Goal: Information Seeking & Learning: Learn about a topic

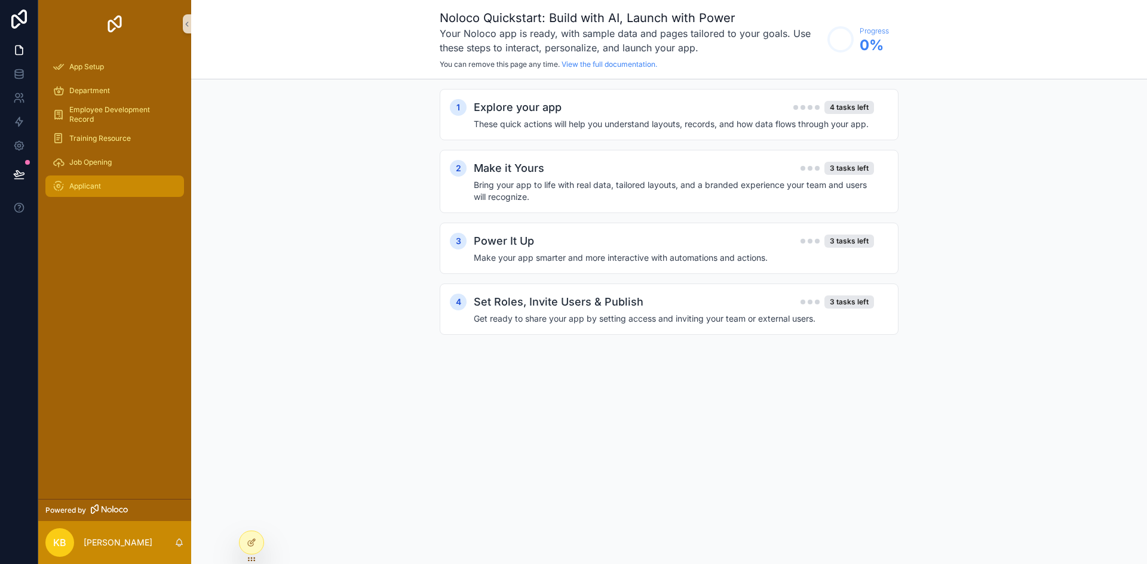
click at [106, 184] on div "Applicant" at bounding box center [115, 186] width 124 height 19
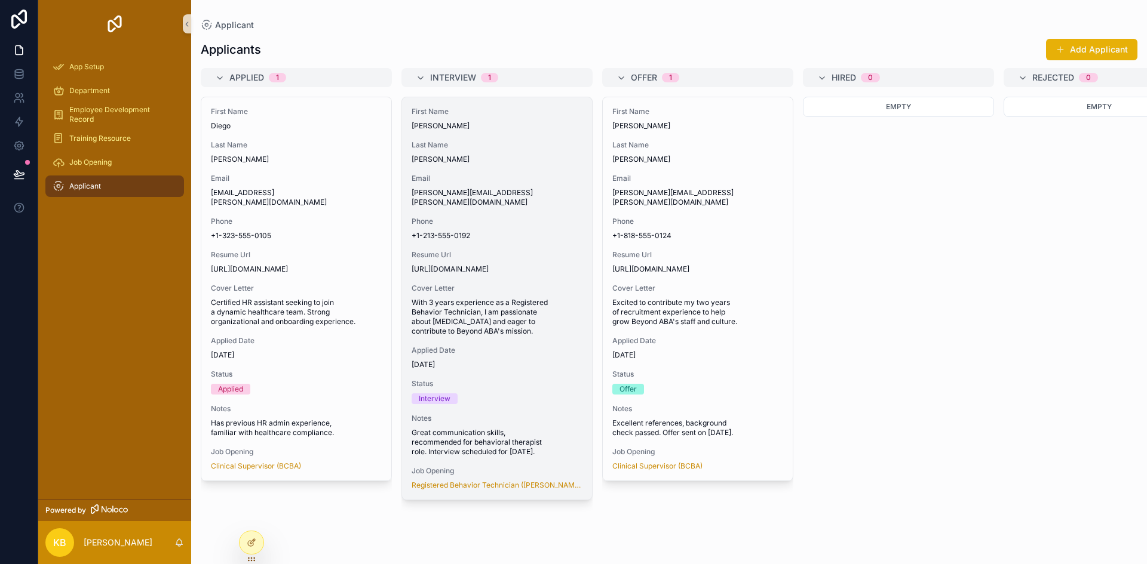
click at [533, 174] on span "Email" at bounding box center [496, 179] width 171 height 10
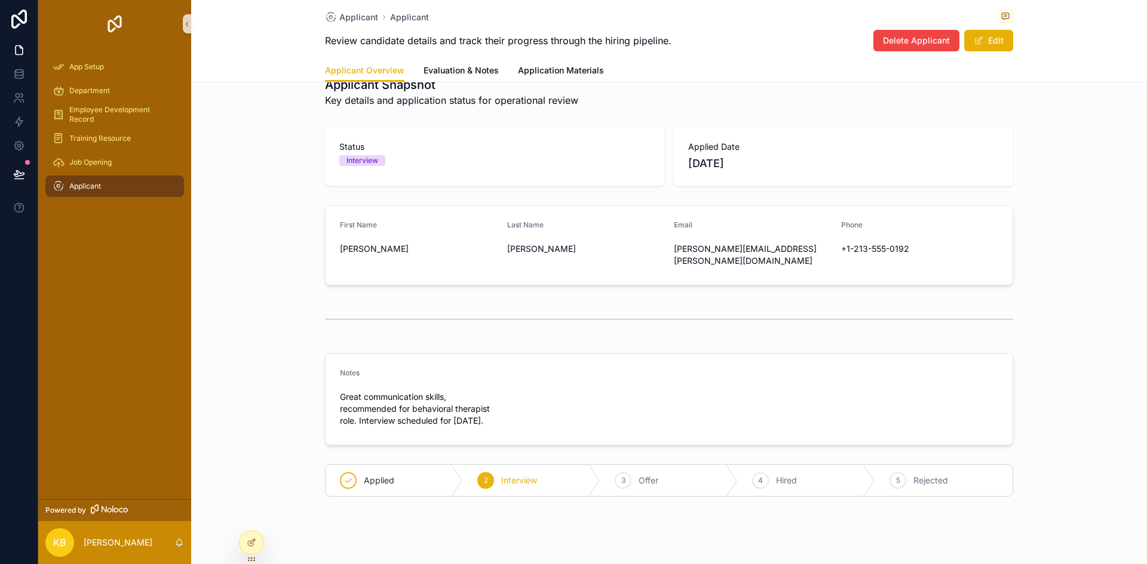
scroll to position [39, 0]
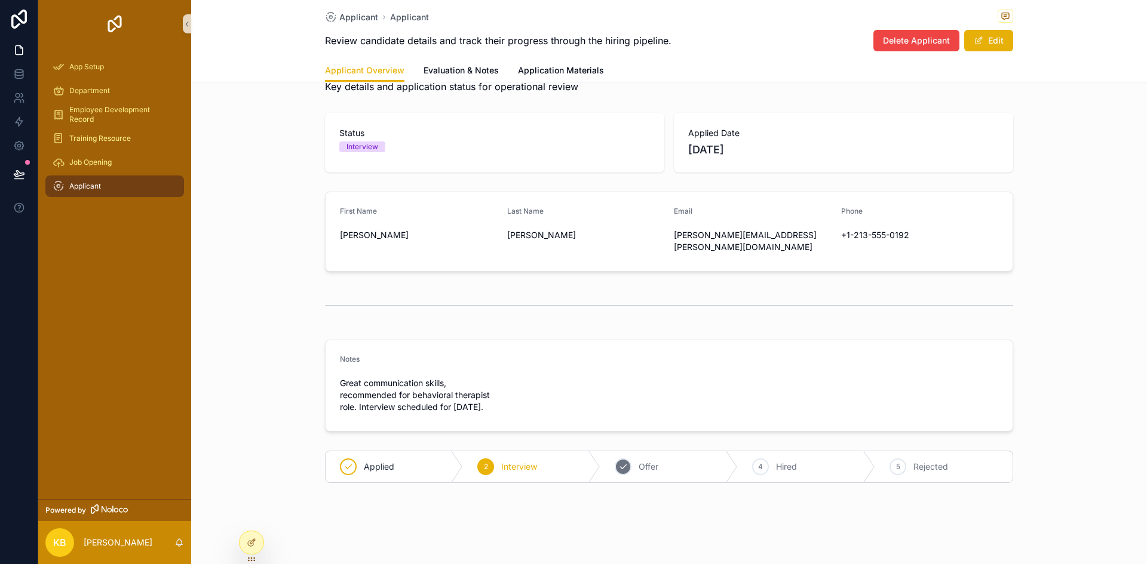
click at [644, 459] on div "3 Offer" at bounding box center [668, 466] width 137 height 31
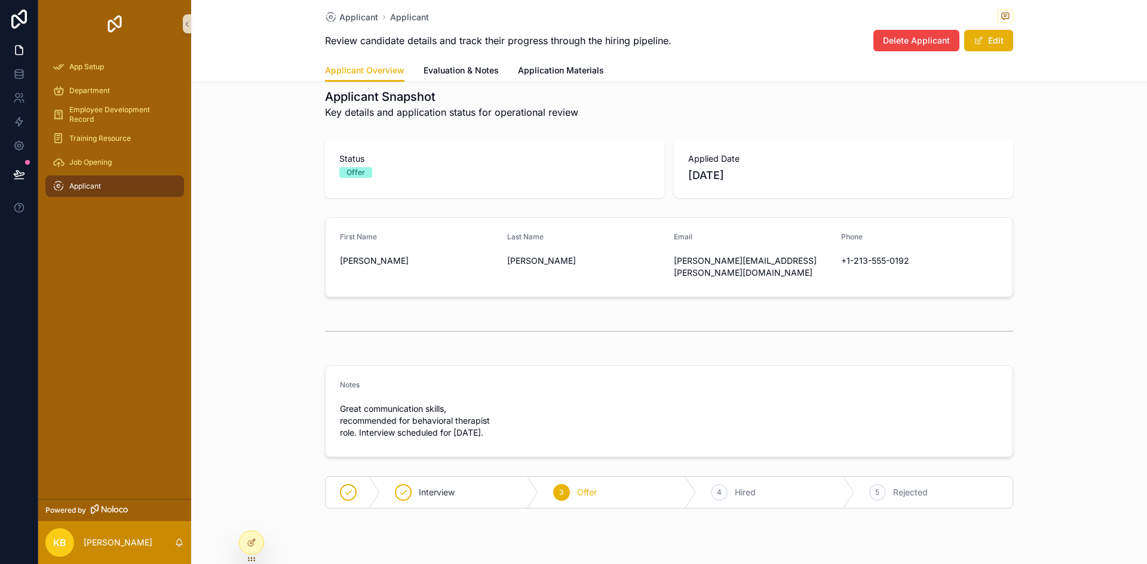
scroll to position [0, 0]
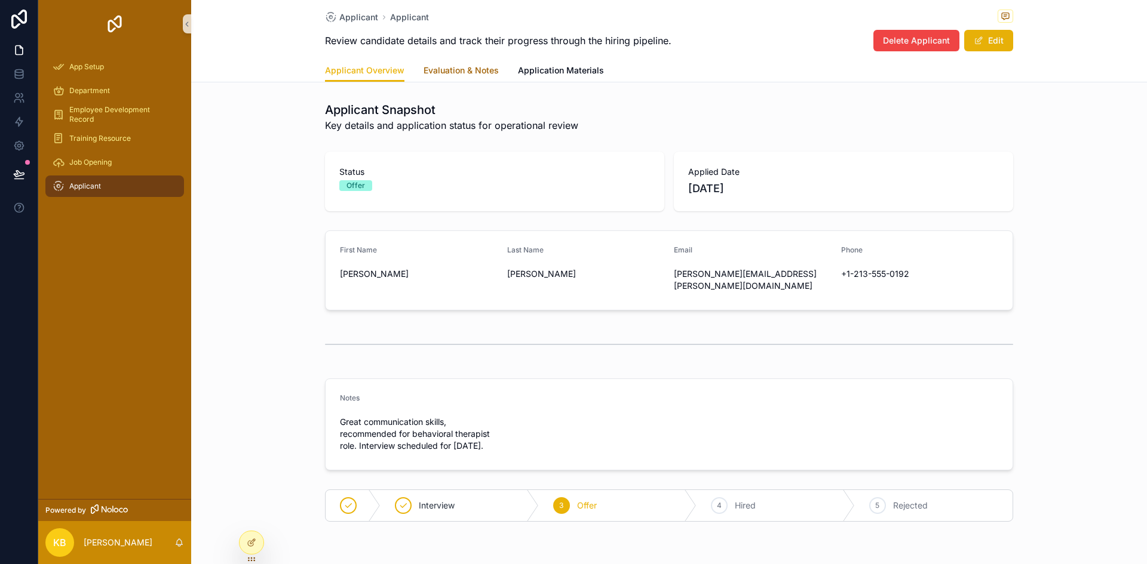
click at [471, 67] on span "Evaluation & Notes" at bounding box center [460, 70] width 75 height 12
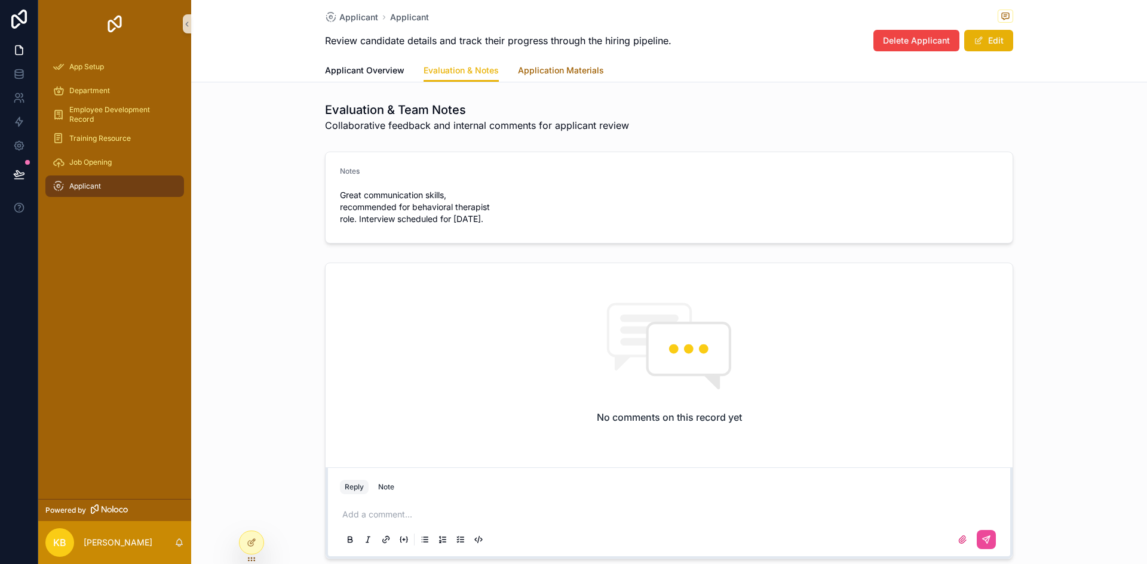
click at [548, 76] on span "Application Materials" at bounding box center [561, 70] width 86 height 12
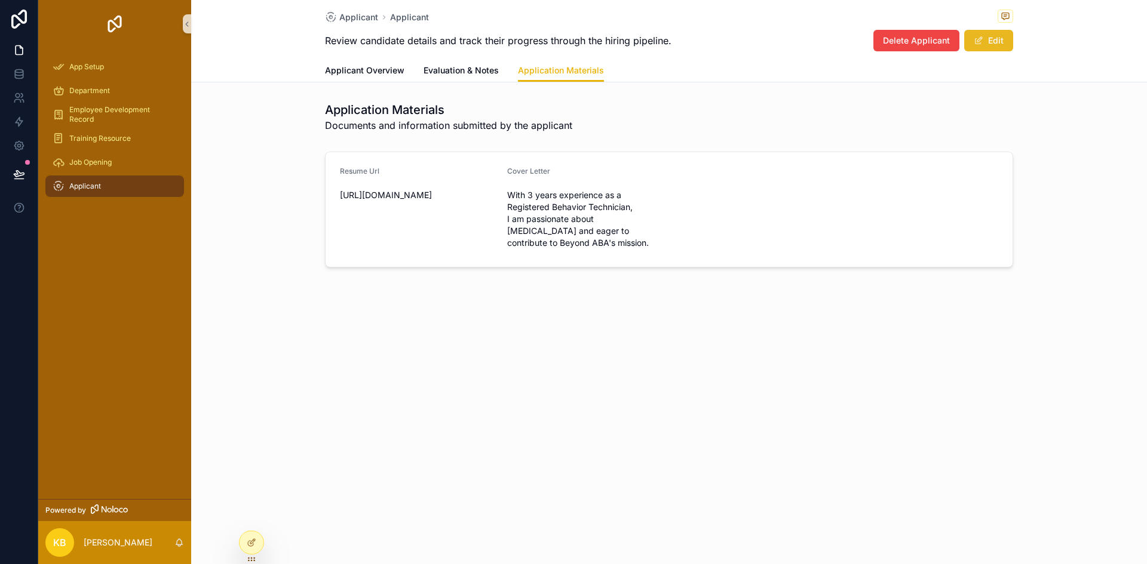
click at [985, 48] on button "Edit" at bounding box center [988, 40] width 49 height 21
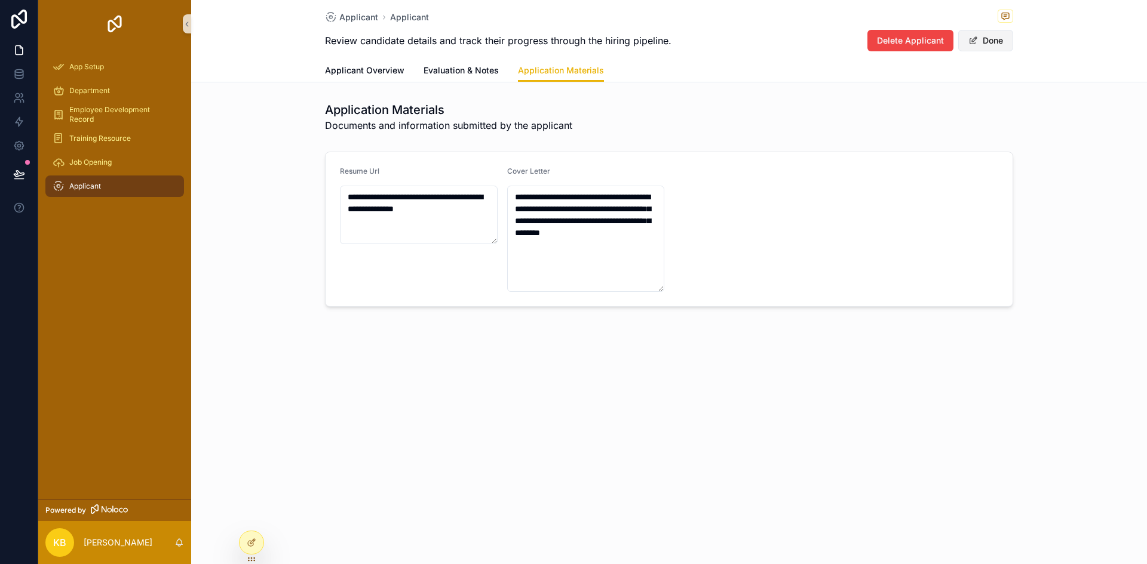
click at [982, 48] on button "Done" at bounding box center [985, 40] width 55 height 21
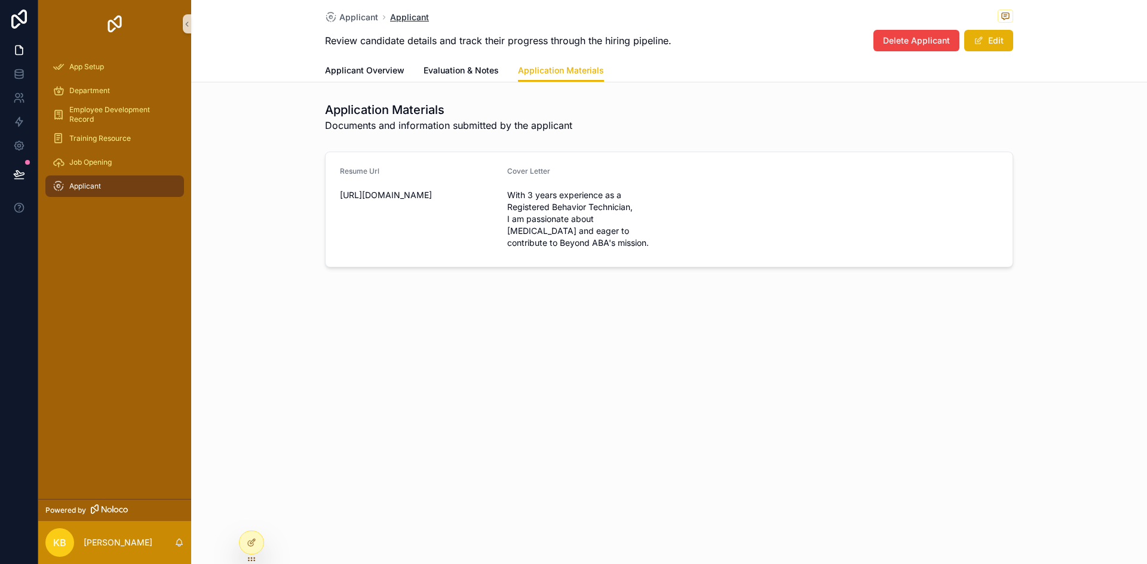
click at [396, 19] on span "Applicant" at bounding box center [409, 17] width 39 height 12
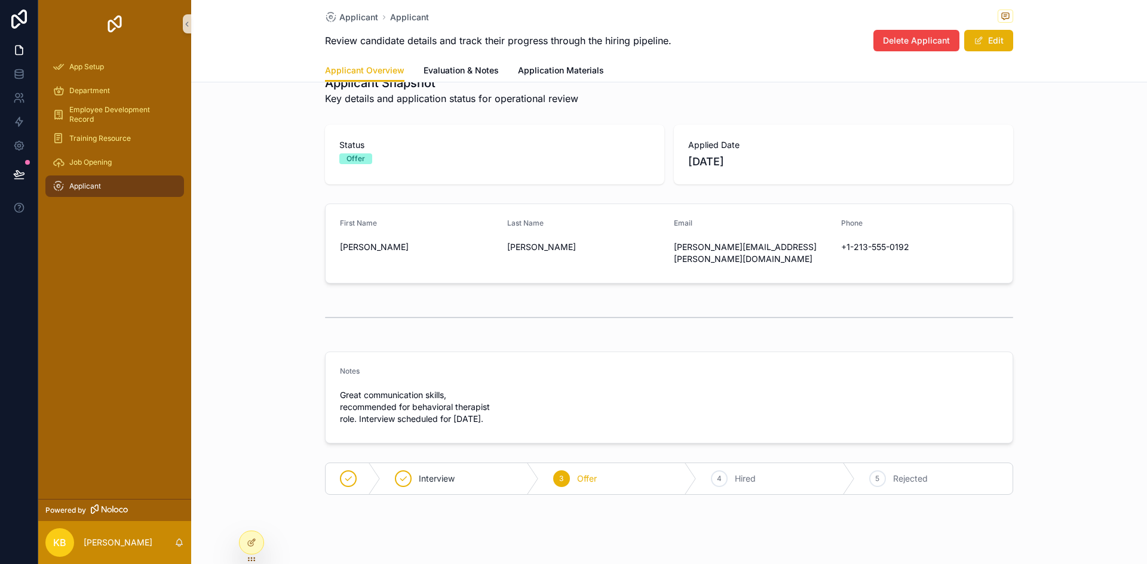
scroll to position [39, 0]
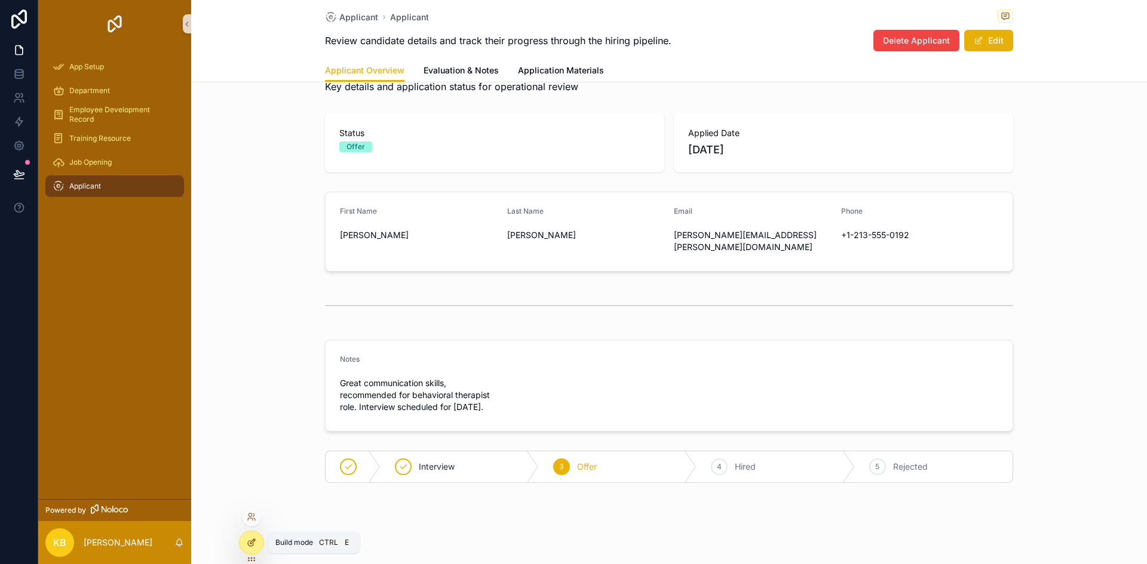
click at [255, 544] on icon at bounding box center [252, 543] width 10 height 10
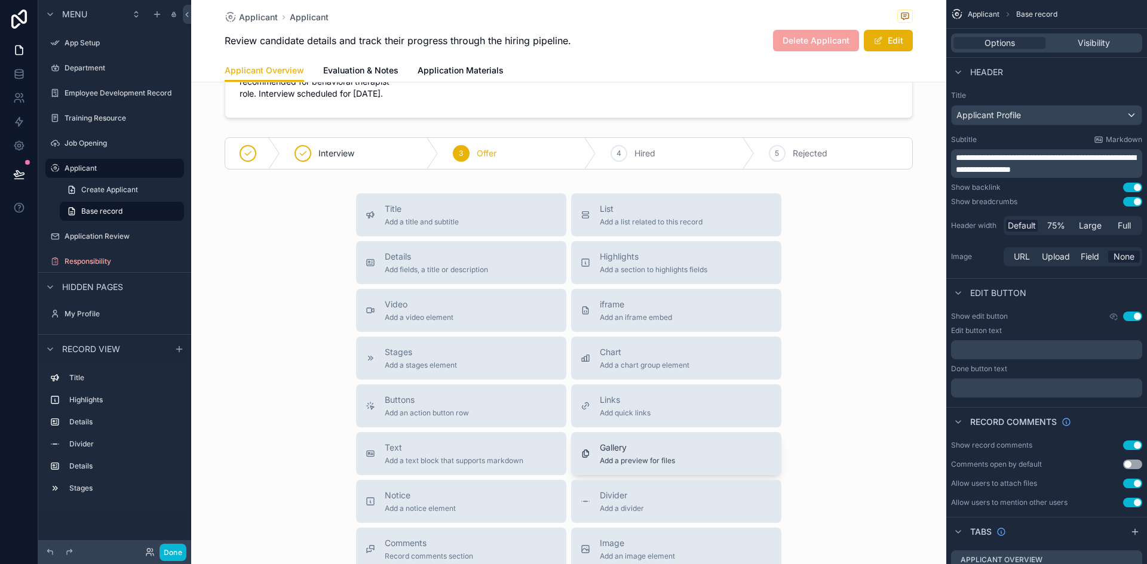
scroll to position [502, 0]
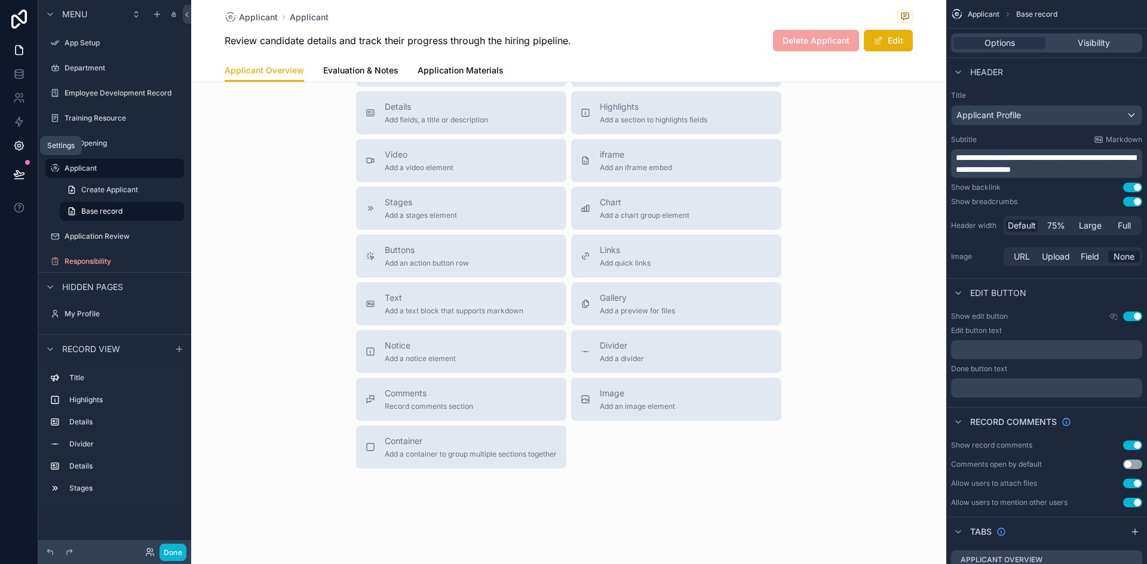
click at [19, 149] on icon at bounding box center [19, 146] width 12 height 12
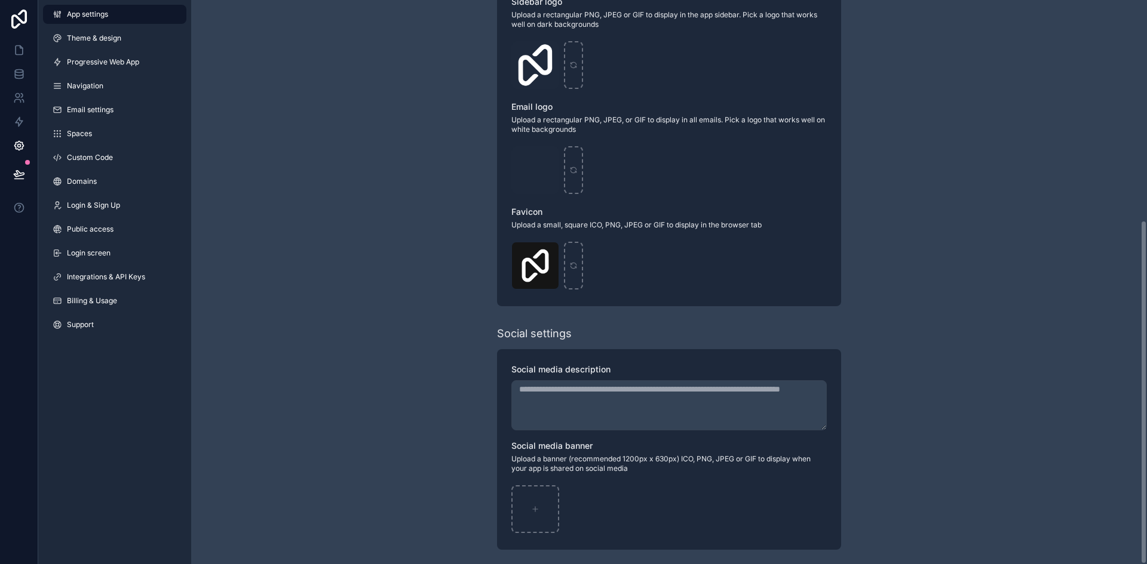
scroll to position [360, 0]
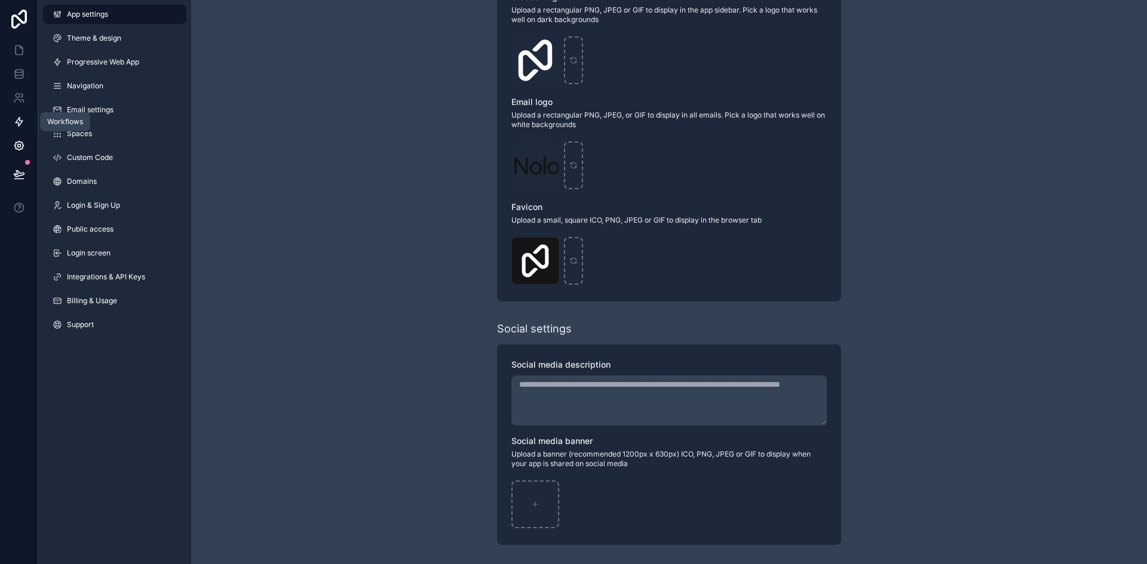
click at [16, 121] on icon at bounding box center [19, 122] width 7 height 9
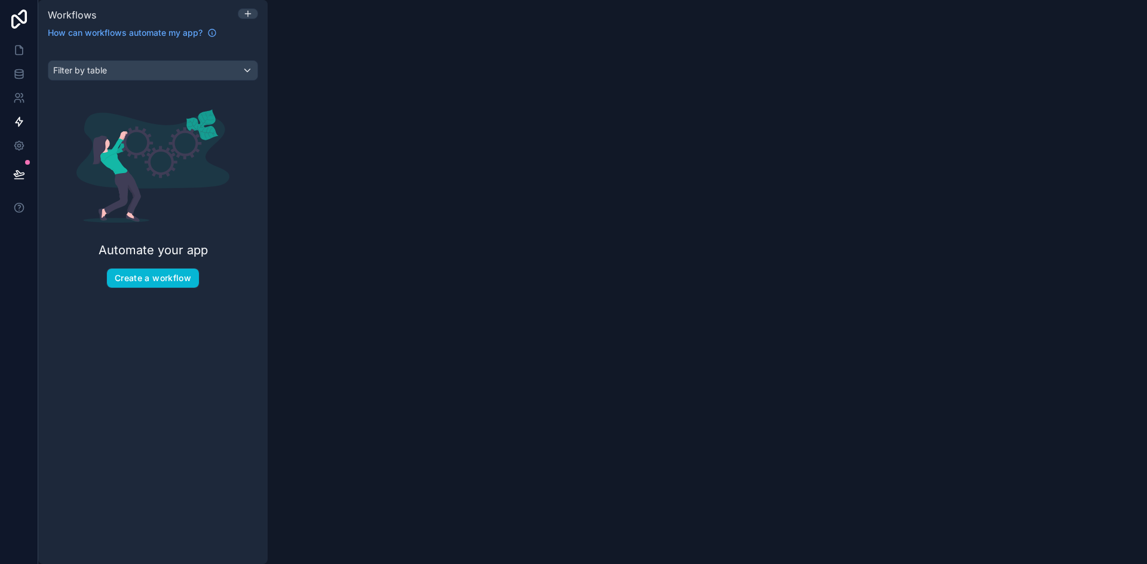
drag, startPoint x: 24, startPoint y: 20, endPoint x: 39, endPoint y: 23, distance: 15.2
click at [24, 20] on icon at bounding box center [19, 19] width 24 height 19
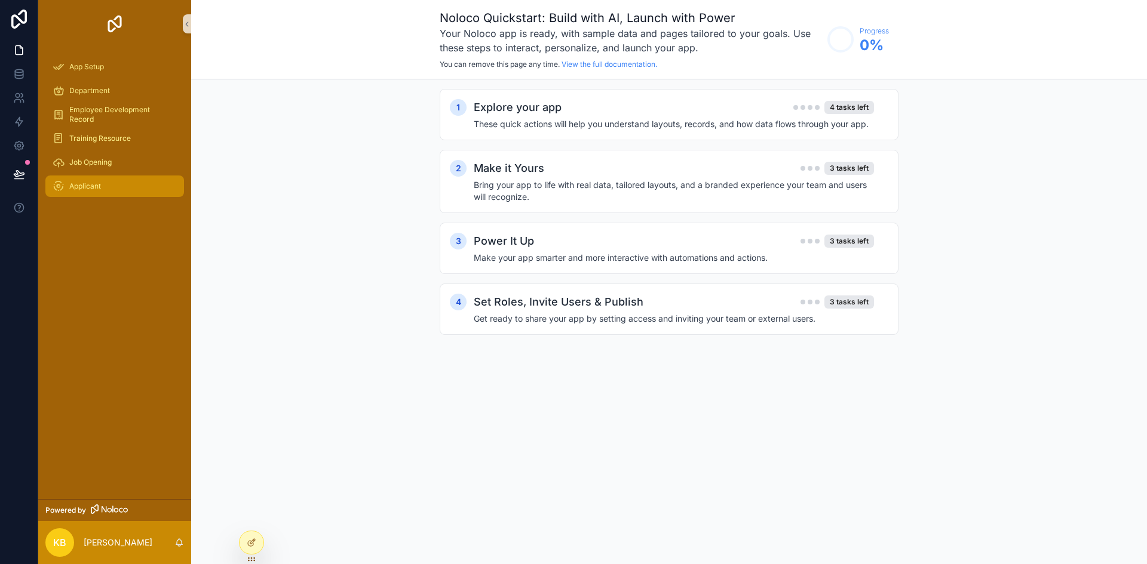
click at [87, 185] on span "Applicant" at bounding box center [85, 187] width 32 height 10
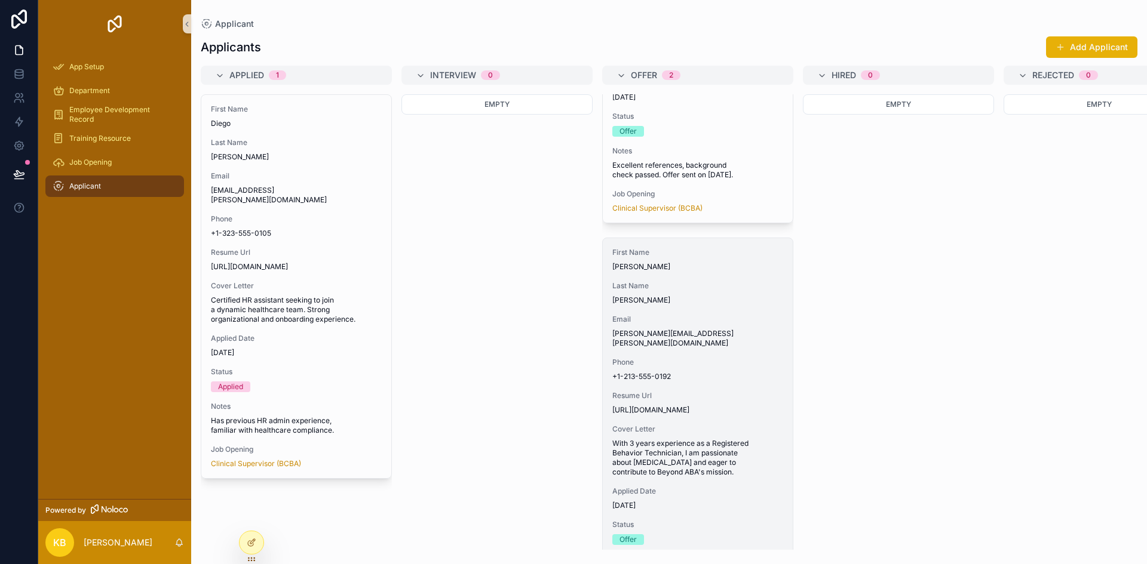
scroll to position [127, 0]
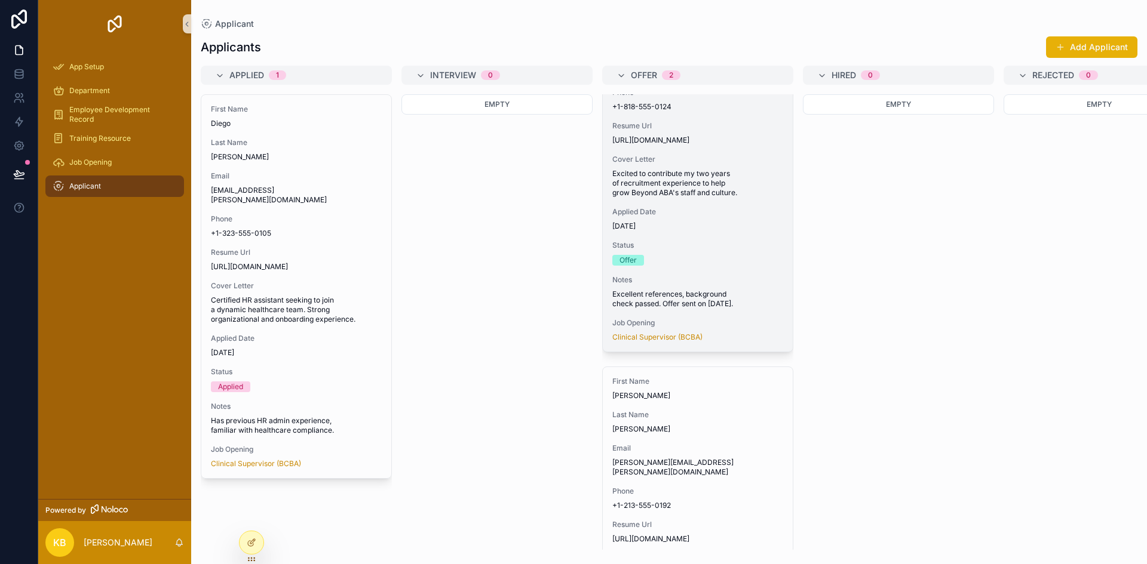
click at [699, 241] on div "First Name [PERSON_NAME] Last Name [PERSON_NAME] Email [PERSON_NAME][EMAIL_ADDR…" at bounding box center [698, 159] width 190 height 383
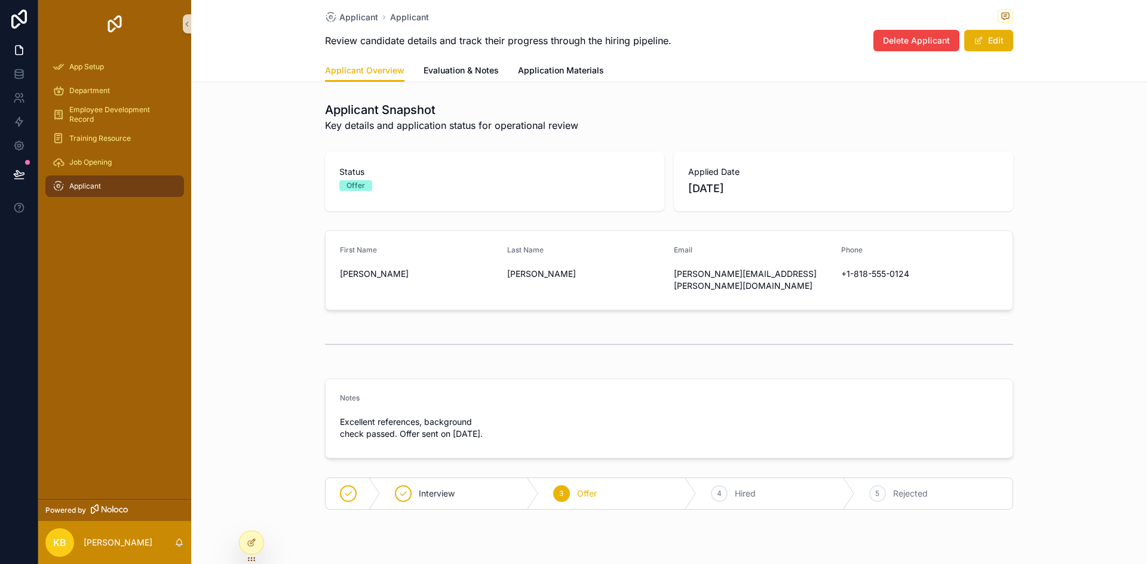
click at [566, 489] on div "3 Offer" at bounding box center [618, 493] width 158 height 31
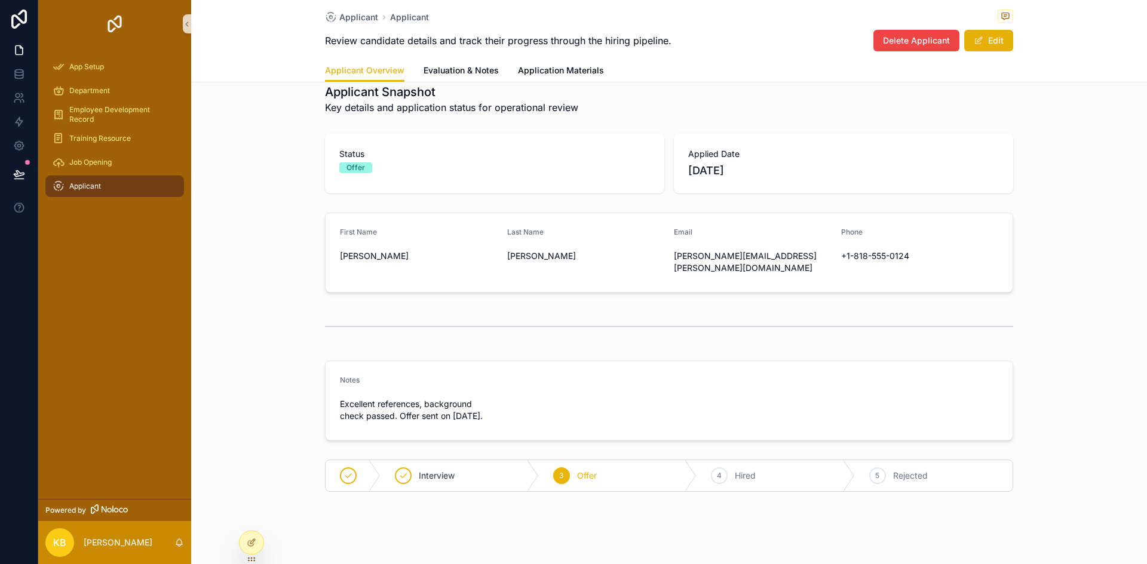
scroll to position [27, 0]
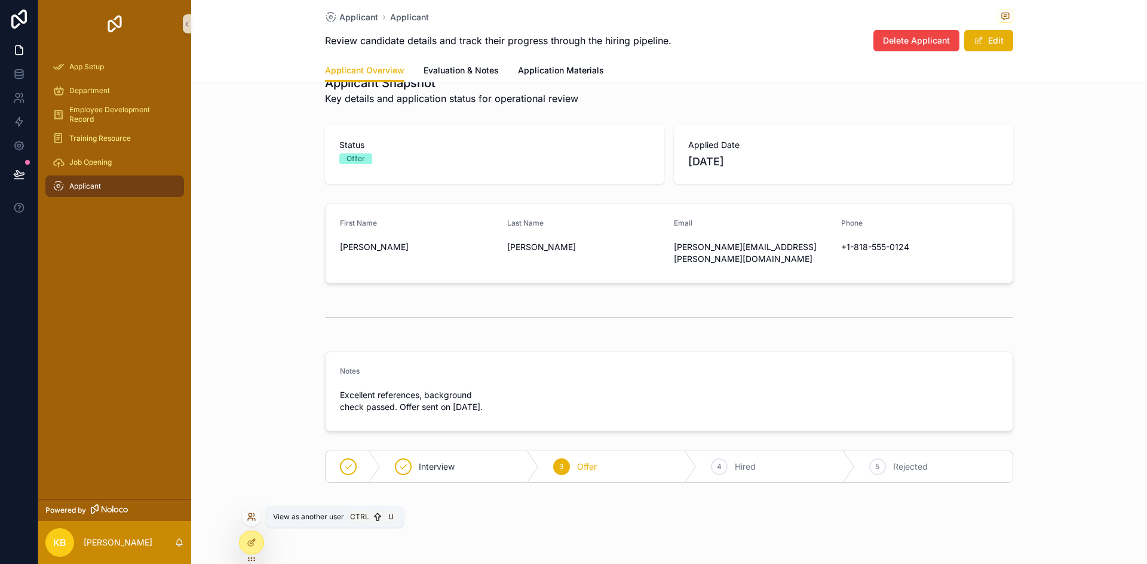
click at [256, 520] on icon at bounding box center [252, 517] width 10 height 10
click at [149, 420] on div "App Setup Department Employee Development Record Training Resource Job Opening …" at bounding box center [114, 273] width 153 height 451
click at [107, 155] on div "Job Opening" at bounding box center [115, 162] width 124 height 19
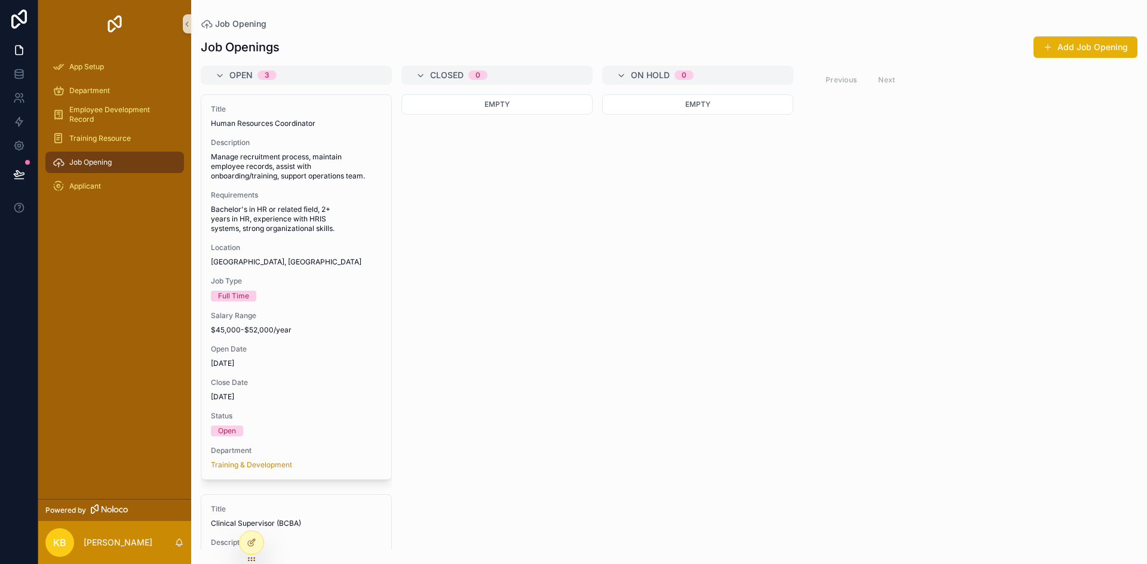
click at [282, 170] on span "Manage recruitment process, maintain employee records, assist with onboarding/t…" at bounding box center [296, 166] width 171 height 29
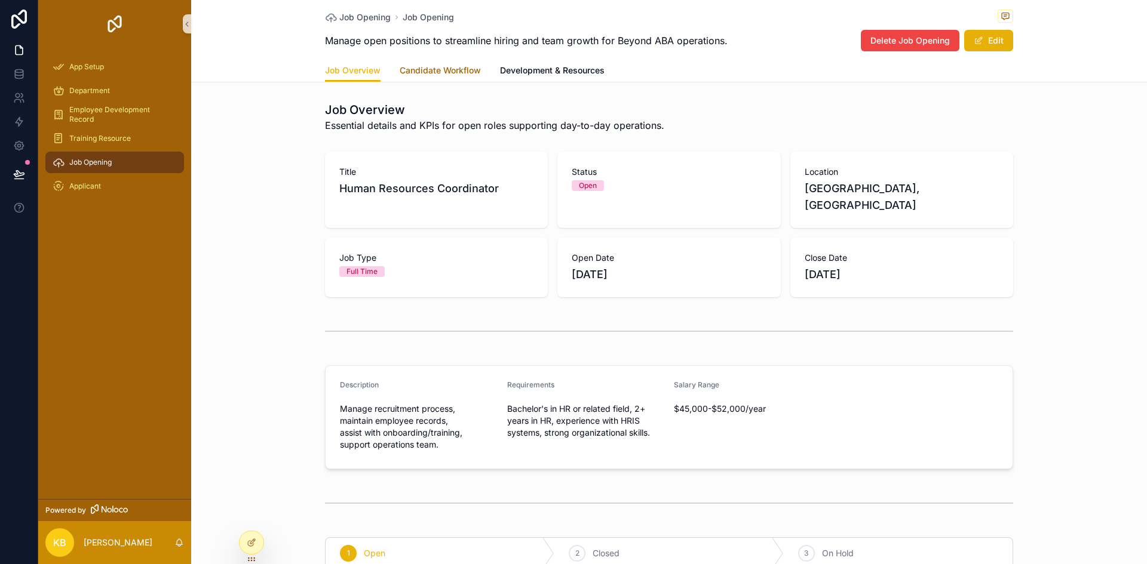
click at [447, 75] on span "Candidate Workflow" at bounding box center [440, 70] width 81 height 12
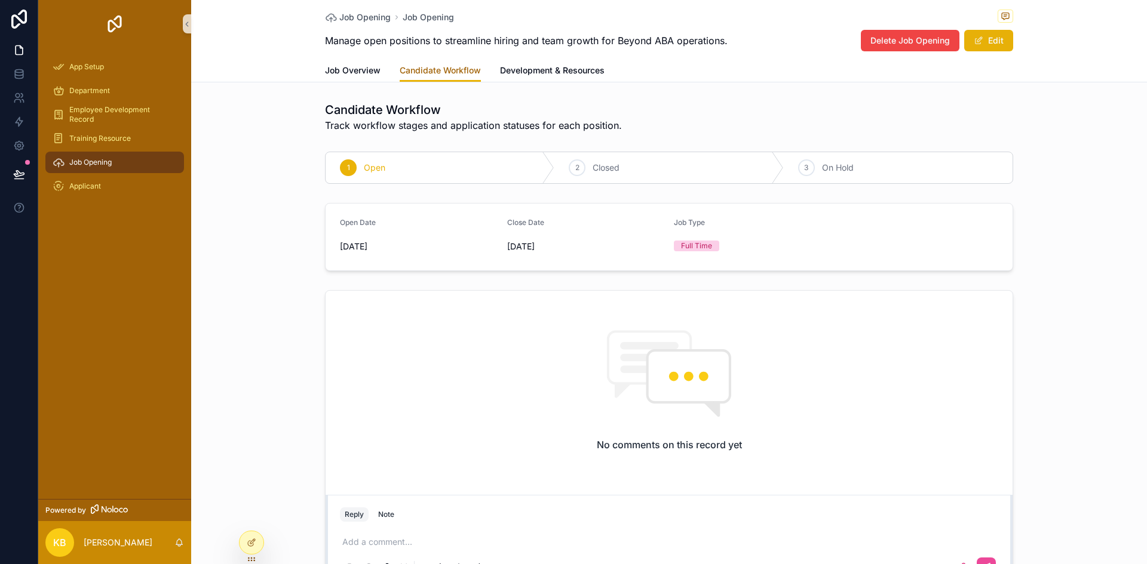
scroll to position [104, 0]
